Goal: Check status: Check status

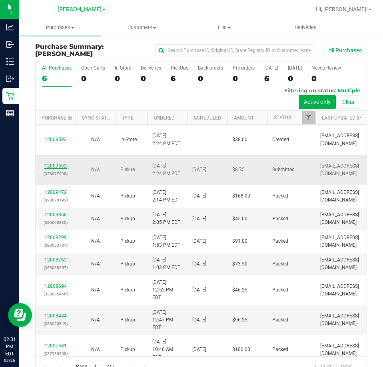
click at [57, 167] on link "12009592" at bounding box center [55, 166] width 22 height 6
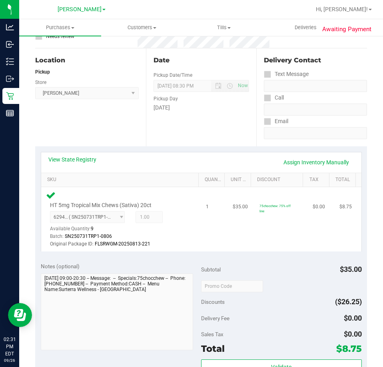
scroll to position [80, 0]
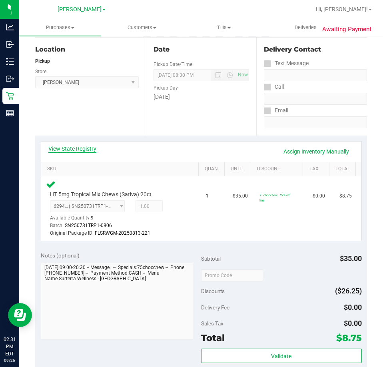
click at [80, 150] on link "View State Registry" at bounding box center [72, 149] width 48 height 8
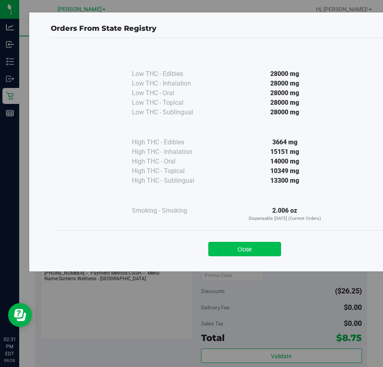
click at [234, 250] on button "Close" at bounding box center [244, 249] width 73 height 14
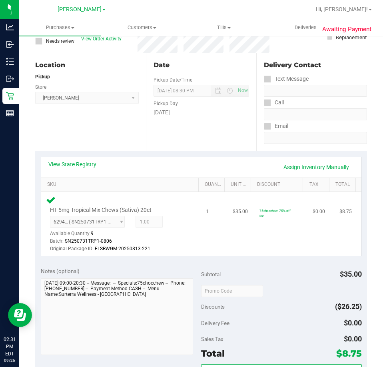
scroll to position [0, 0]
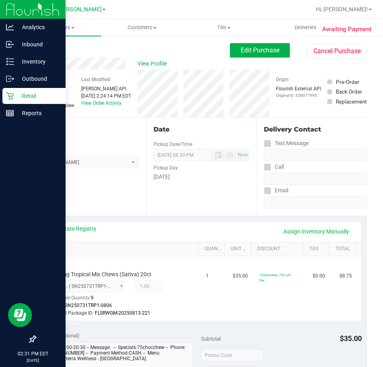
click at [12, 101] on div "Retail" at bounding box center [33, 96] width 63 height 16
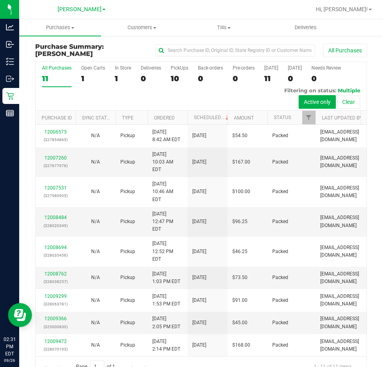
click at [204, 120] on th "Scheduled" at bounding box center [208, 118] width 40 height 14
